Goal: Task Accomplishment & Management: Manage account settings

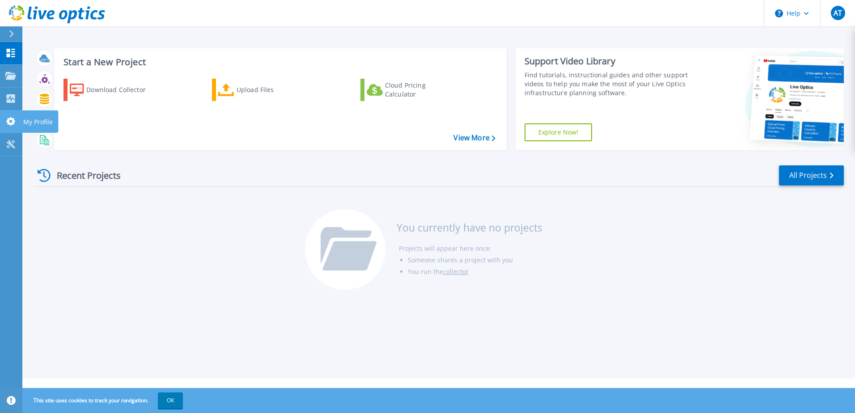
click at [12, 116] on link "My Profile My Profile" at bounding box center [11, 121] width 22 height 23
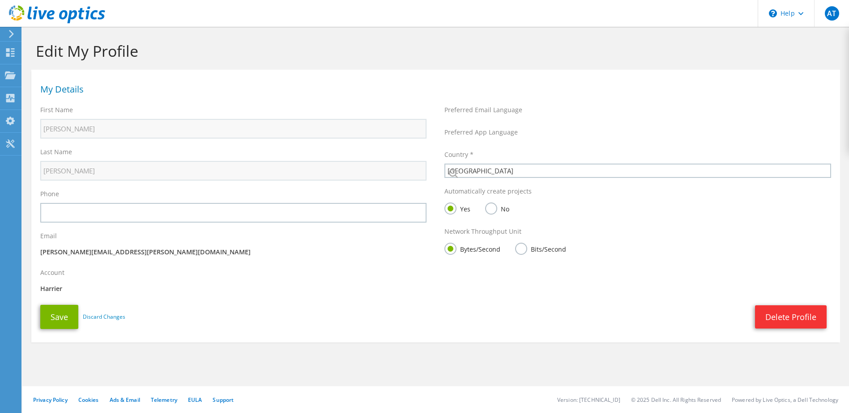
select select "75"
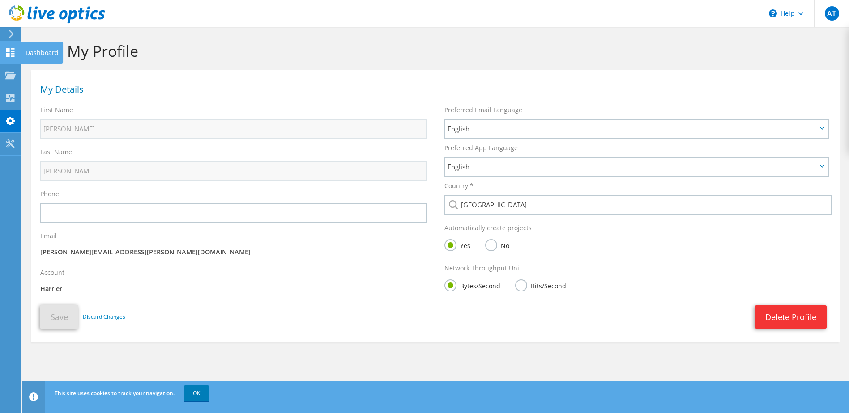
click at [5, 50] on icon at bounding box center [10, 52] width 11 height 8
